Goal: Find specific page/section: Find specific page/section

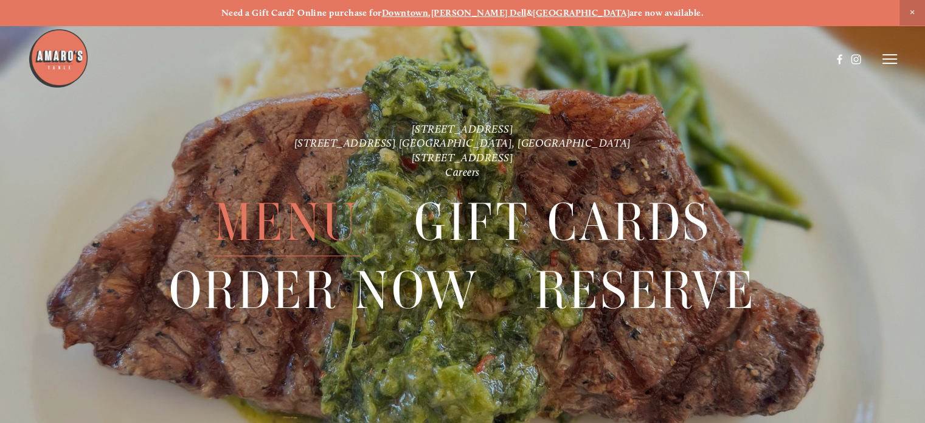
click at [301, 223] on span "Menu" at bounding box center [286, 223] width 145 height 68
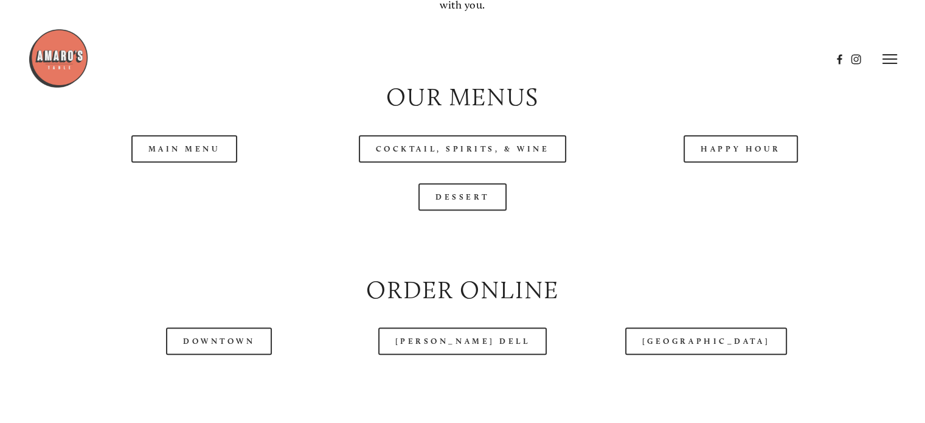
scroll to position [1156, 0]
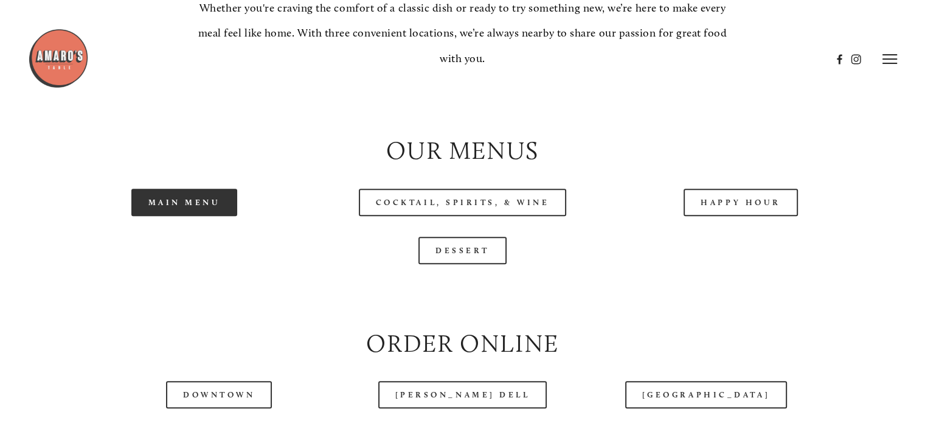
click at [176, 216] on link "Main Menu" at bounding box center [184, 202] width 106 height 27
